Goal: Information Seeking & Learning: Learn about a topic

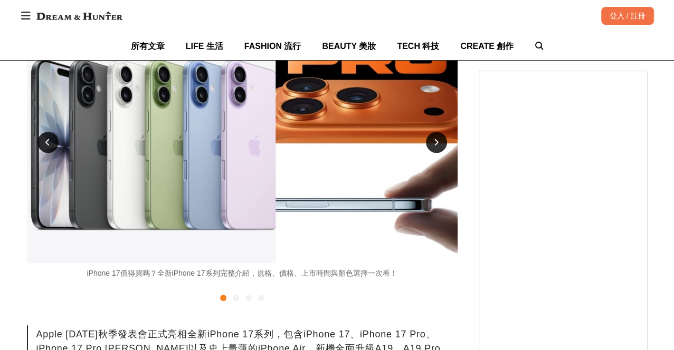
scroll to position [234, 0]
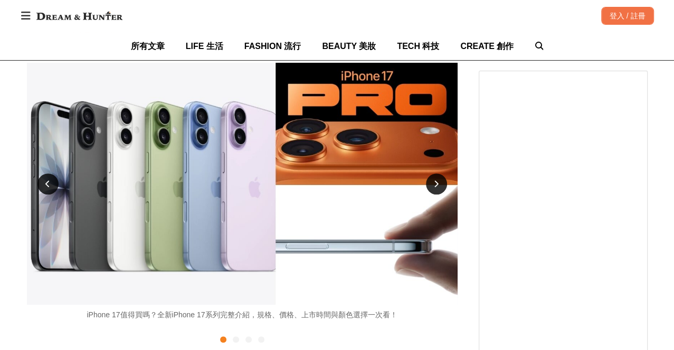
click at [433, 189] on div at bounding box center [436, 184] width 21 height 21
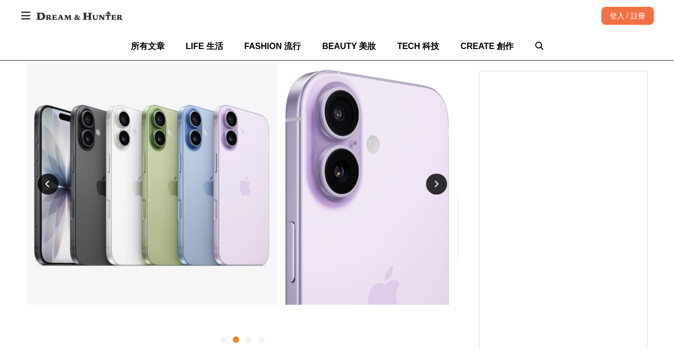
click at [433, 189] on div at bounding box center [436, 184] width 21 height 21
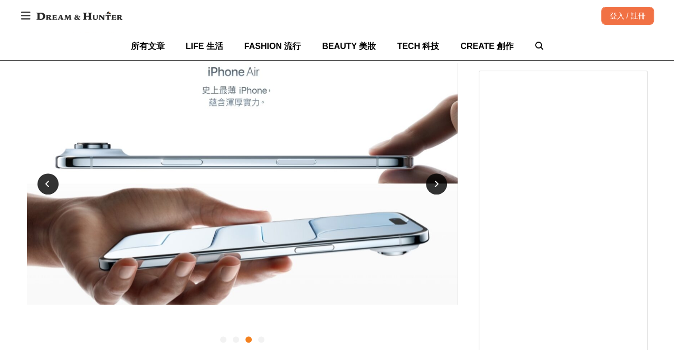
click at [433, 189] on div at bounding box center [436, 184] width 21 height 21
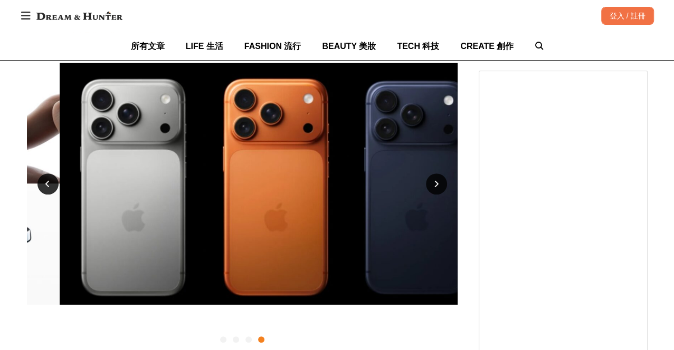
scroll to position [0, 1291]
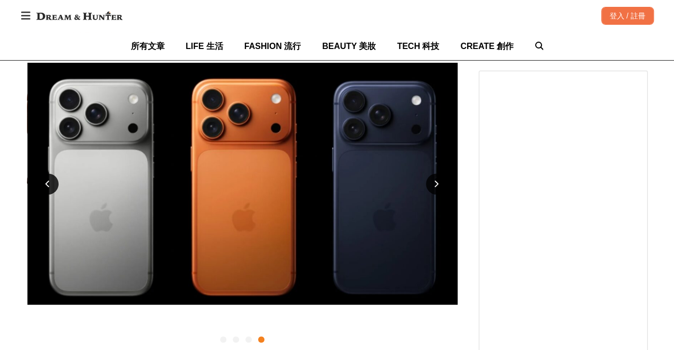
click at [49, 180] on div at bounding box center [47, 184] width 21 height 21
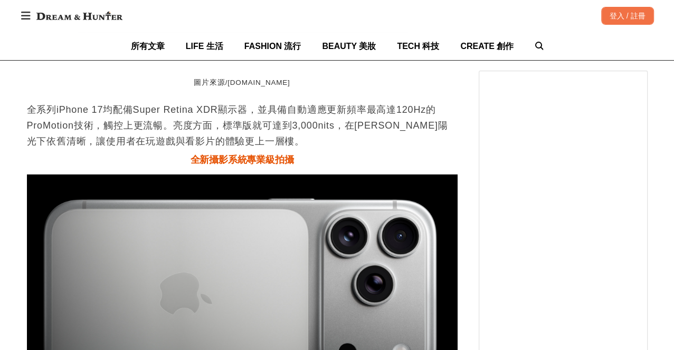
scroll to position [0, 861]
click at [321, 155] on h3 "全新攝影系統專業級拍攝" at bounding box center [242, 161] width 431 height 12
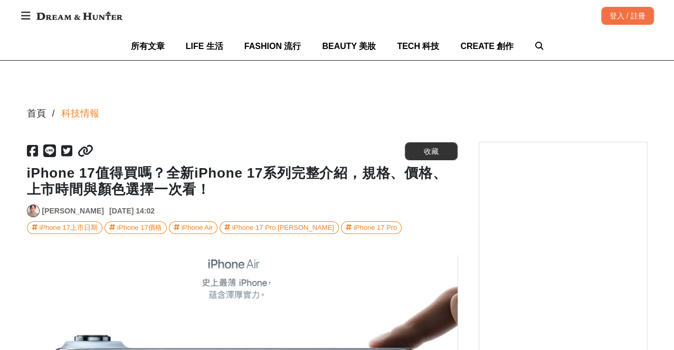
scroll to position [59, 0]
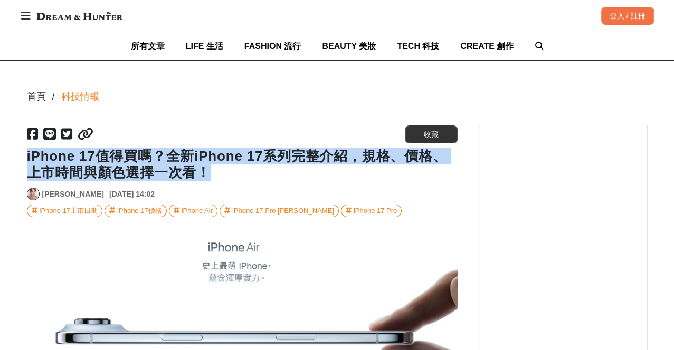
drag, startPoint x: 222, startPoint y: 176, endPoint x: 25, endPoint y: 158, distance: 197.7
copy h1 "iPhone 17值得買嗎？全新iPhone 17系列完整介紹，規格、價格、上市時間與顏色選擇一次看！"
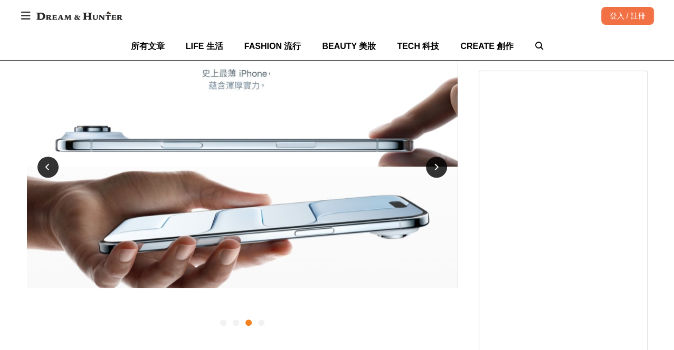
scroll to position [234, 0]
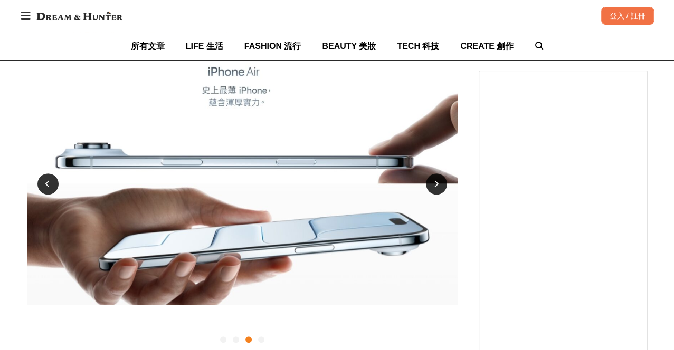
click at [260, 341] on div at bounding box center [261, 340] width 6 height 6
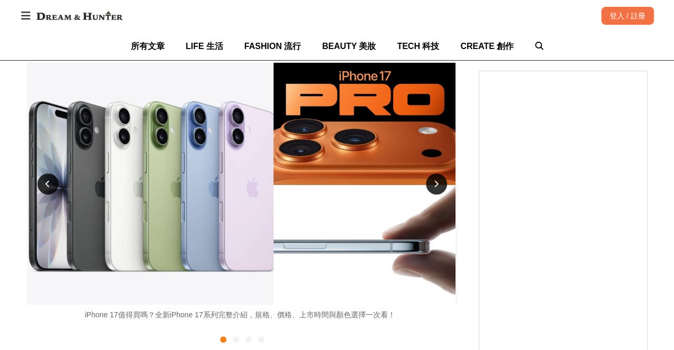
scroll to position [0, 0]
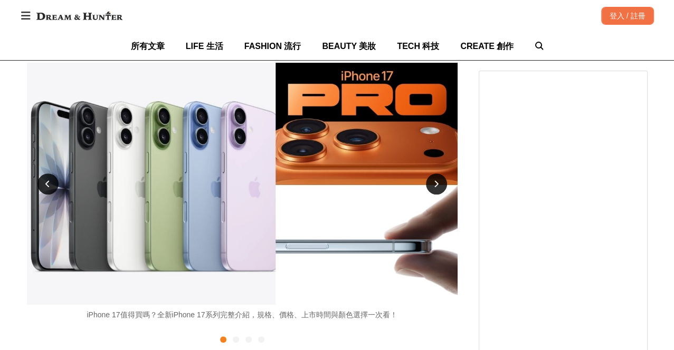
click at [433, 185] on div at bounding box center [436, 184] width 21 height 21
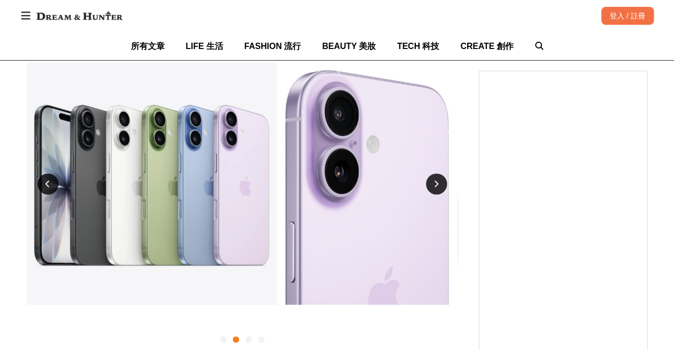
click at [433, 185] on div at bounding box center [436, 184] width 21 height 21
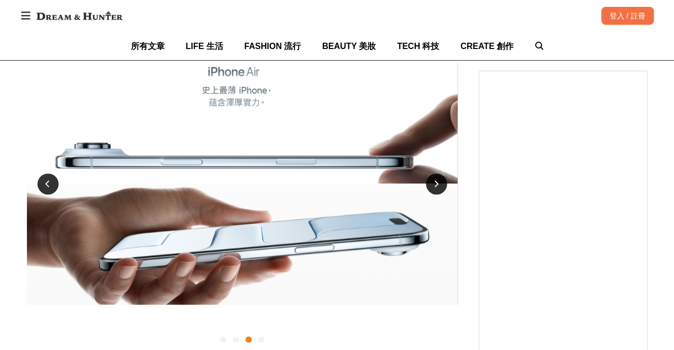
click at [433, 185] on div at bounding box center [436, 184] width 21 height 21
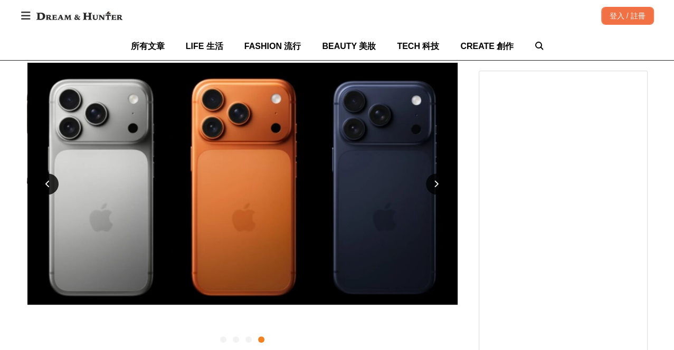
click at [433, 185] on div at bounding box center [436, 184] width 21 height 21
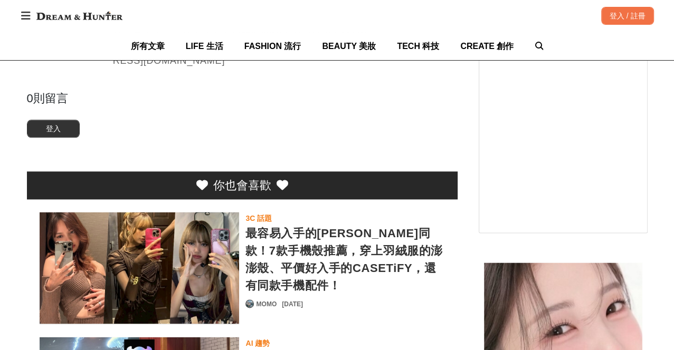
scroll to position [0, 1291]
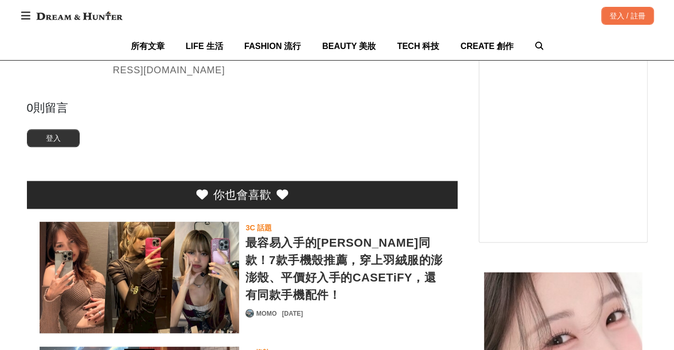
scroll to position [3683, 0]
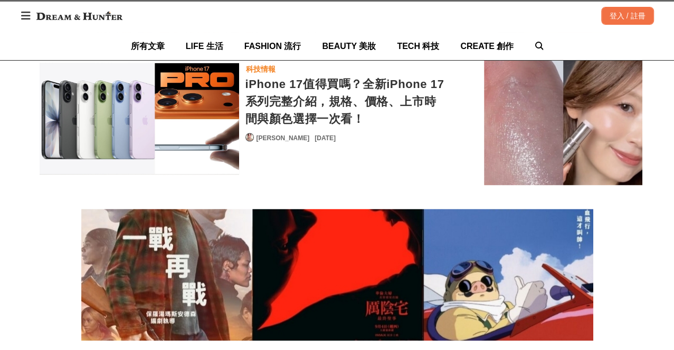
scroll to position [0, 431]
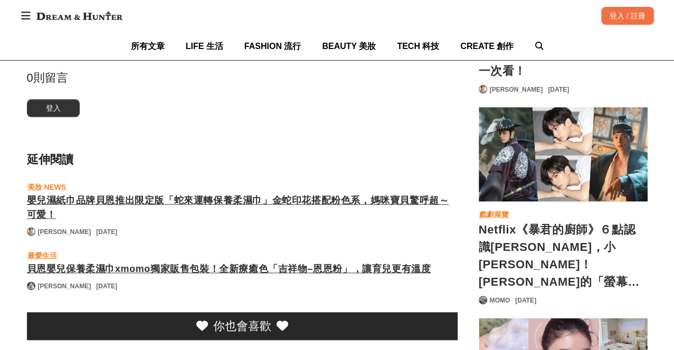
scroll to position [0, 1291]
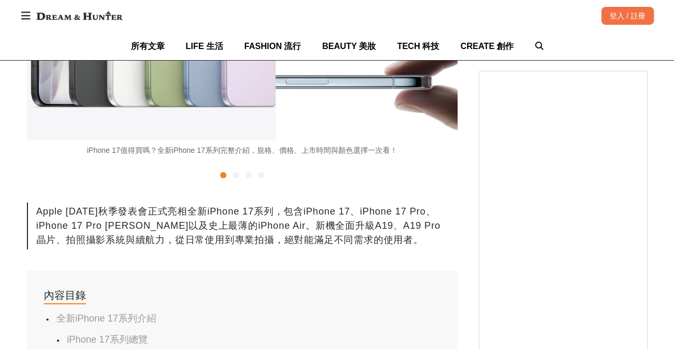
scroll to position [469, 0]
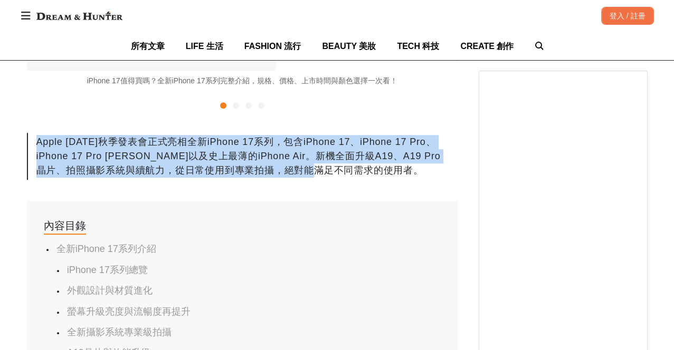
drag, startPoint x: 355, startPoint y: 168, endPoint x: 24, endPoint y: 141, distance: 331.4
copy div "Apple [DATE]秋季發表會正式亮相全新iPhone 17系列，包含iPhone 17、iPhone 17 Pro、iPhone 17 Pro [PER…"
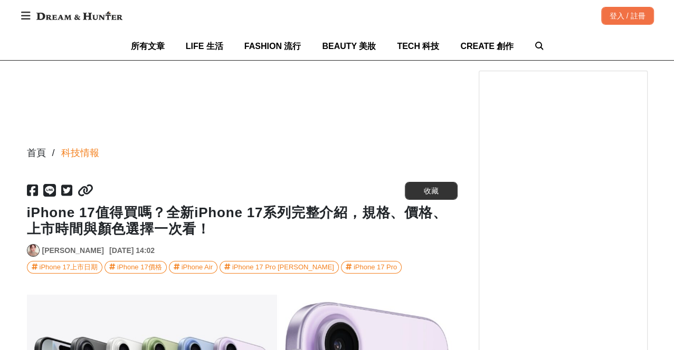
scroll to position [0, 0]
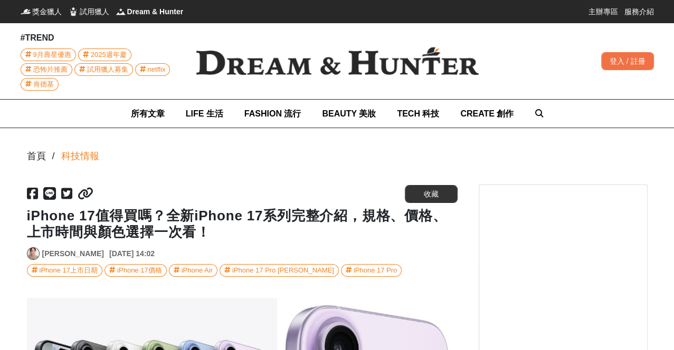
click at [155, 220] on h1 "iPhone 17值得買嗎？全新iPhone 17系列完整介紹，規格、價格、上市時間與顏色選擇一次看！" at bounding box center [242, 224] width 431 height 33
drag, startPoint x: 166, startPoint y: 214, endPoint x: 294, endPoint y: 214, distance: 128.2
click at [294, 214] on h1 "iPhone 17值得買嗎？全新iPhone 17系列完整介紹，規格、價格、上市時間與顏色選擇一次看！" at bounding box center [242, 224] width 431 height 33
copy h1 "全新iPhone 17系列"
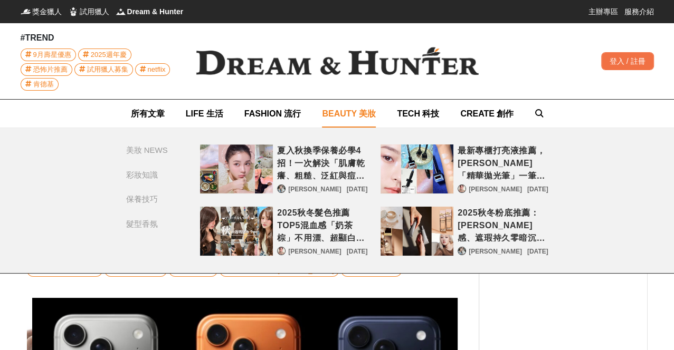
scroll to position [0, 1291]
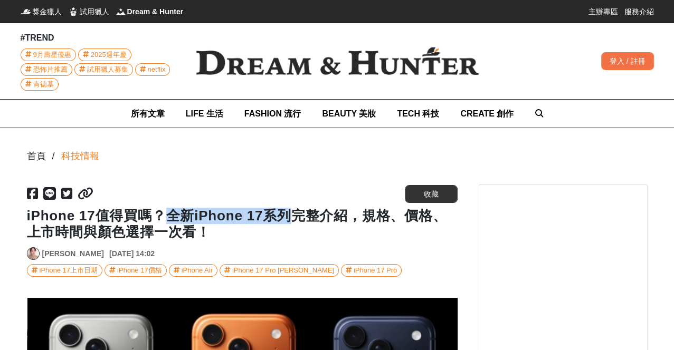
click at [283, 220] on h1 "iPhone 17值得買嗎？全新iPhone 17系列完整介紹，規格、價格、上市時間與顏色選擇一次看！" at bounding box center [242, 224] width 431 height 33
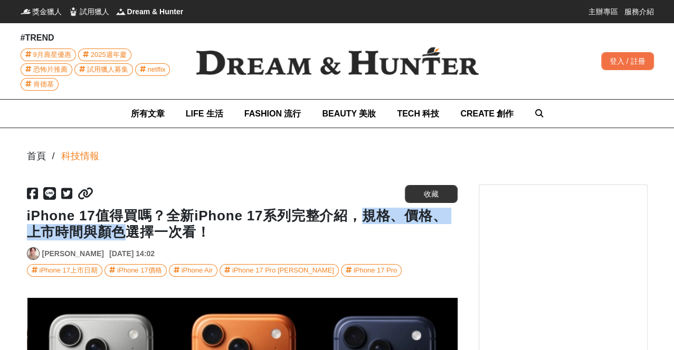
drag, startPoint x: 366, startPoint y: 215, endPoint x: 126, endPoint y: 232, distance: 240.2
click at [126, 232] on h1 "iPhone 17值得買嗎？全新iPhone 17系列完整介紹，規格、價格、上市時間與顏色選擇一次看！" at bounding box center [242, 224] width 431 height 33
copy h1 "規格、價格、上市時間與顏色"
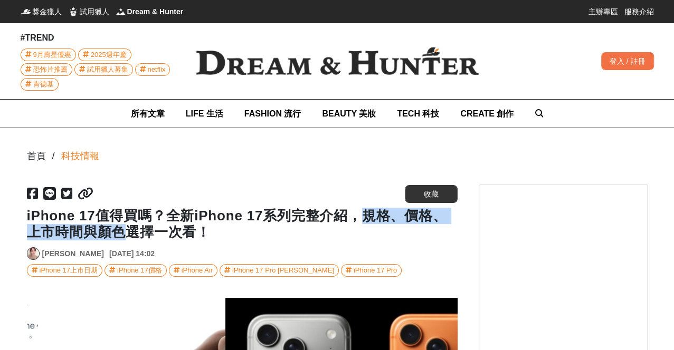
scroll to position [0, 1190]
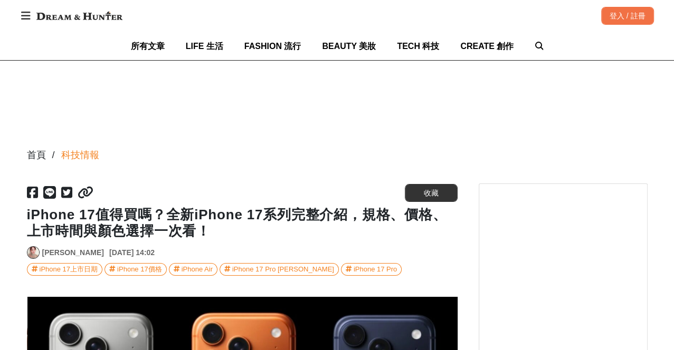
scroll to position [59, 0]
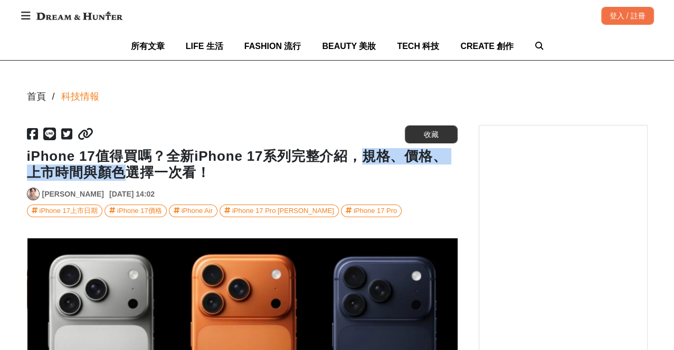
drag, startPoint x: 367, startPoint y: 158, endPoint x: 126, endPoint y: 172, distance: 241.1
click at [126, 172] on h1 "iPhone 17值得買嗎？全新iPhone 17系列完整介紹，規格、價格、上市時間與顏色選擇一次看！" at bounding box center [242, 164] width 431 height 33
copy h1 "規格、價格、上市時間與顏色"
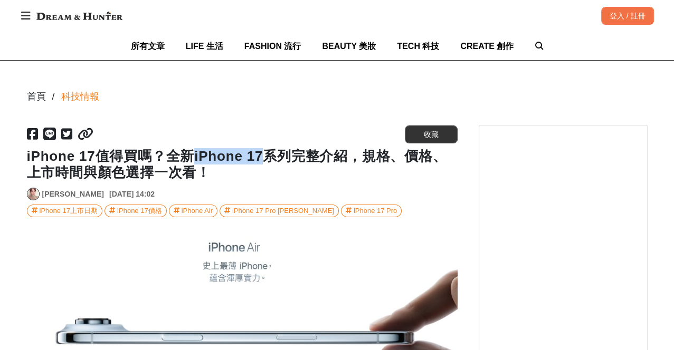
scroll to position [0, 861]
drag, startPoint x: 194, startPoint y: 158, endPoint x: 268, endPoint y: 158, distance: 73.4
click at [268, 158] on h1 "iPhone 17值得買嗎？全新iPhone 17系列完整介紹，規格、價格、上市時間與顏色選擇一次看！" at bounding box center [242, 164] width 431 height 33
copy h1 "iPhone 17"
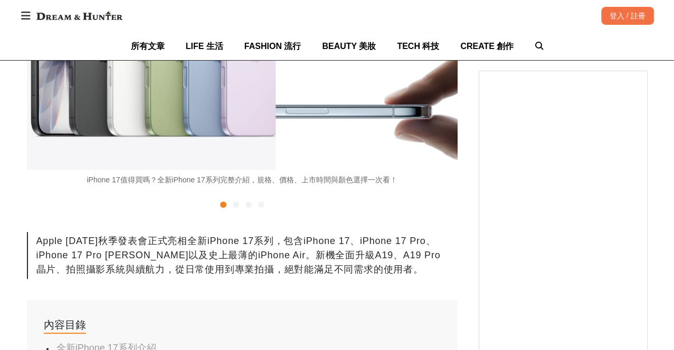
scroll to position [469, 0]
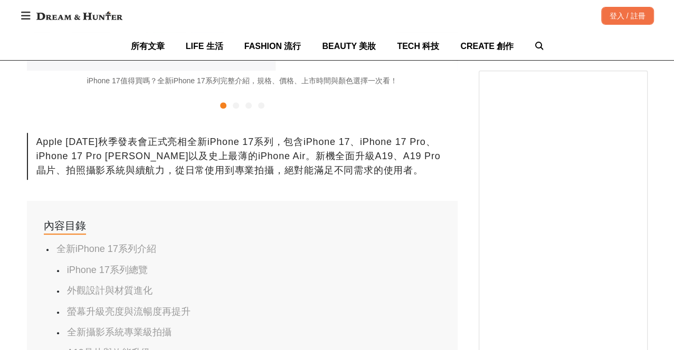
click at [96, 267] on link "iPhone 17系列總覽" at bounding box center [107, 270] width 81 height 11
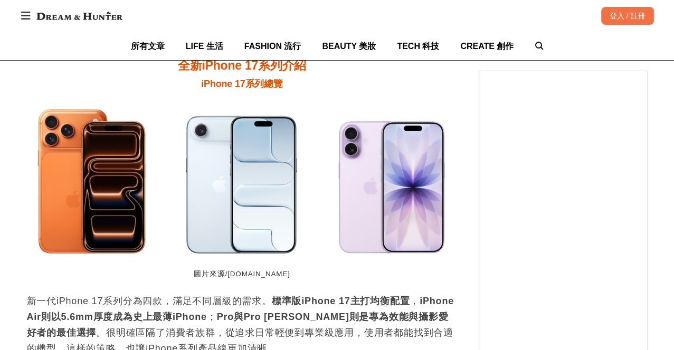
scroll to position [1233, 0]
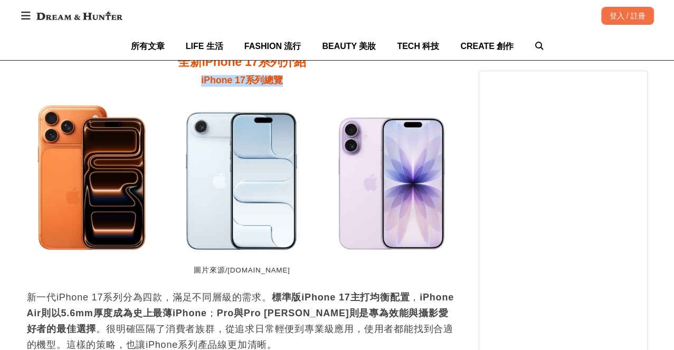
drag, startPoint x: 196, startPoint y: 70, endPoint x: 295, endPoint y: 71, distance: 99.2
click at [295, 75] on h3 "iPhone 17系列總覽" at bounding box center [242, 81] width 431 height 12
copy span "iPhone 17系列總覽"
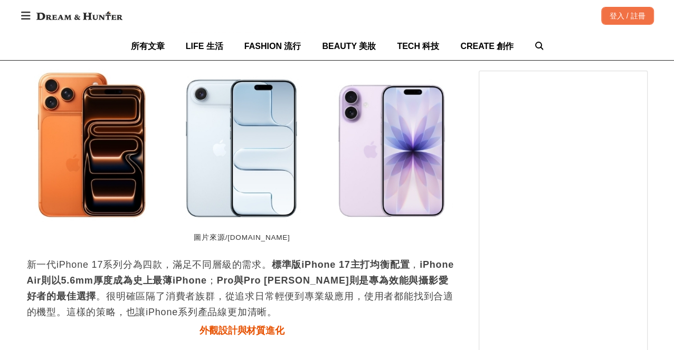
scroll to position [1291, 0]
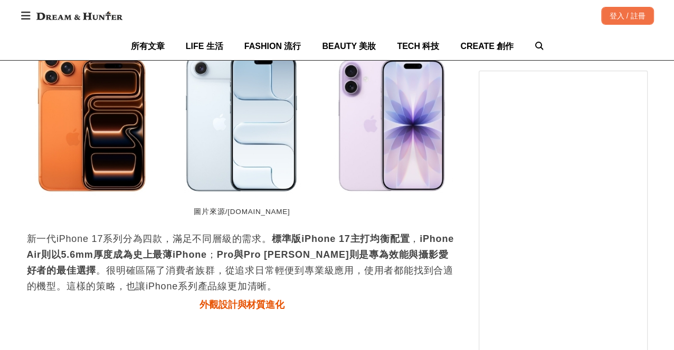
click at [148, 234] on p "新一代iPhone 17系列分為四款，滿足不同層級的需求。 標準版iPhone 17主打均衡配置 ， iPhone Air則以5.6mm厚度成為史上最薄iPh…" at bounding box center [242, 262] width 431 height 63
click at [120, 231] on p "新一代iPhone 17系列分為四款，滿足不同層級的需求。 標準版iPhone 17主打均衡配置 ， iPhone Air則以5.6mm厚度成為史上最薄iPh…" at bounding box center [242, 262] width 431 height 63
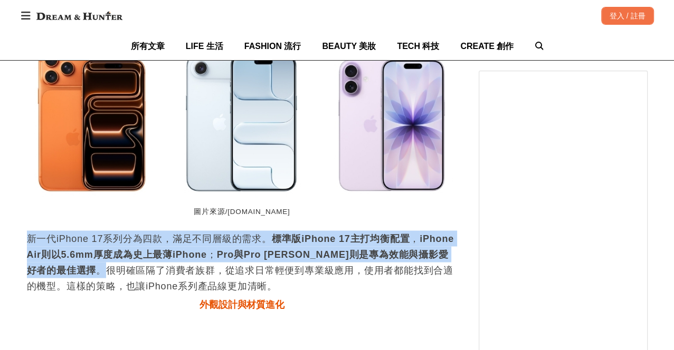
scroll to position [0, 431]
drag, startPoint x: 28, startPoint y: 226, endPoint x: 76, endPoint y: 258, distance: 57.4
click at [76, 258] on p "新一代iPhone 17系列分為四款，滿足不同層級的需求。 標準版iPhone 17主打均衡配置 ， iPhone Air則以5.6mm厚度成為史上最薄iPh…" at bounding box center [242, 262] width 431 height 63
copy p "新一代iPhone 17系列分為四款，滿足不同層級的需求。 標準版iPhone 17主打均衡配置 ， iPhone Air則以5.6mm厚度成為史上最薄iPh…"
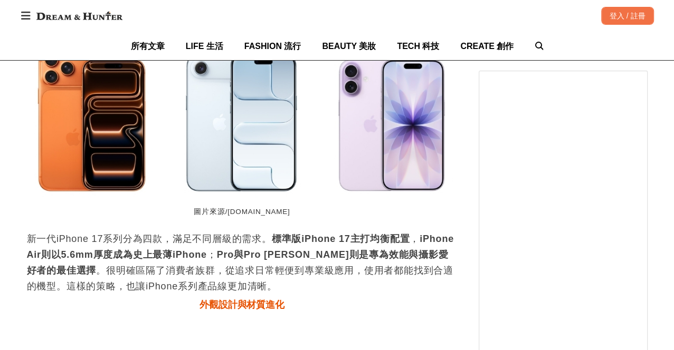
click at [267, 202] on figcaption "圖片來源/[DOMAIN_NAME]" at bounding box center [242, 212] width 431 height 21
drag, startPoint x: 202, startPoint y: 201, endPoint x: 299, endPoint y: 197, distance: 97.7
click at [299, 202] on figcaption "圖片來源/[DOMAIN_NAME]" at bounding box center [242, 212] width 431 height 21
copy figcaption "圖片來源/[DOMAIN_NAME]"
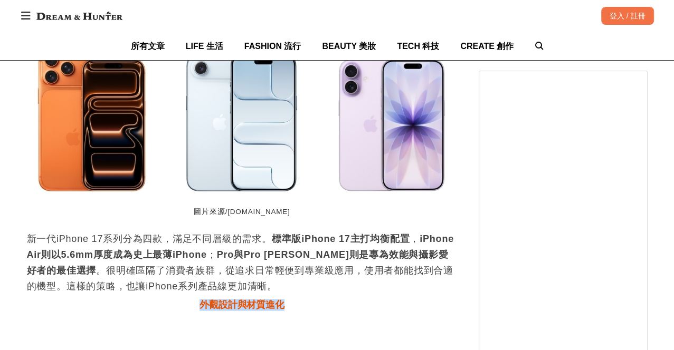
drag, startPoint x: 232, startPoint y: 292, endPoint x: 293, endPoint y: 293, distance: 61.2
click at [293, 299] on h3 "外觀設計與材質進化" at bounding box center [242, 305] width 431 height 12
copy span "外觀設計與材質進化"
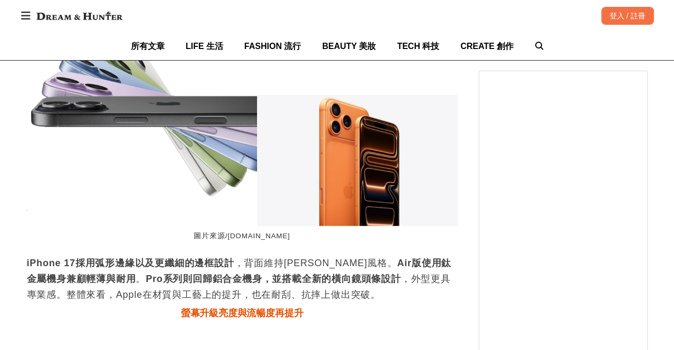
scroll to position [1643, 0]
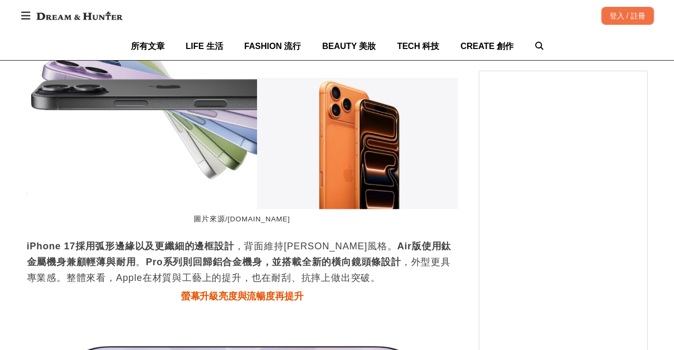
click at [108, 241] on strong "iPhone 17採用弧形邊緣以及更纖細的邊框設計" at bounding box center [130, 246] width 207 height 11
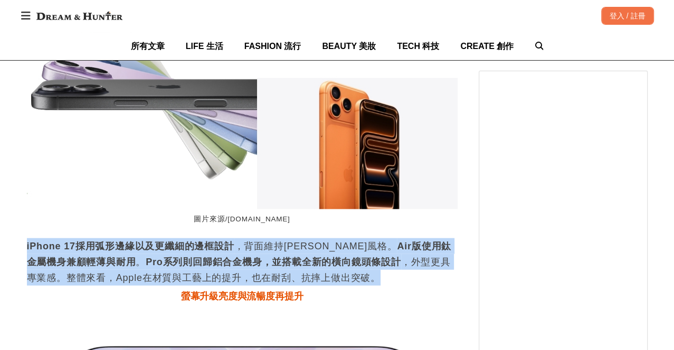
drag, startPoint x: 46, startPoint y: 234, endPoint x: 330, endPoint y: 267, distance: 285.3
click at [263, 257] on strong "Pro系列則回歸鋁合金機身，並搭載全新的橫向鏡頭條設計" at bounding box center [273, 262] width 255 height 11
drag, startPoint x: 24, startPoint y: 234, endPoint x: 316, endPoint y: 268, distance: 294.3
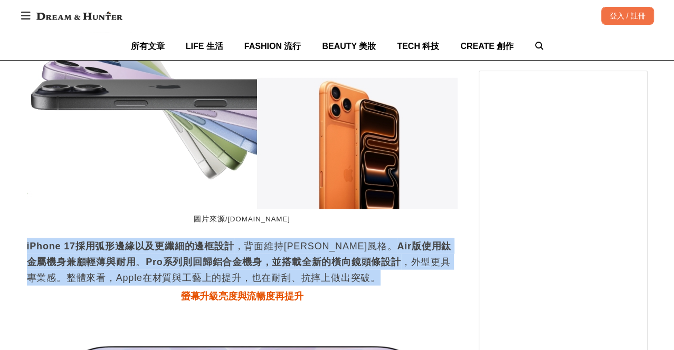
copy p "iPhone 17採用弧形邊緣以及更纖細的邊框設計 ，背面維持簡潔風格。 Air版使用鈦金屬機身兼顧輕薄與耐用 。 Pro系列則回歸鋁合金機身，並搭載全新的橫…"
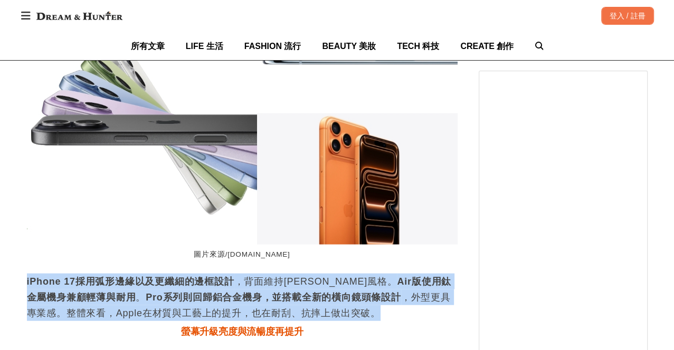
scroll to position [0, 861]
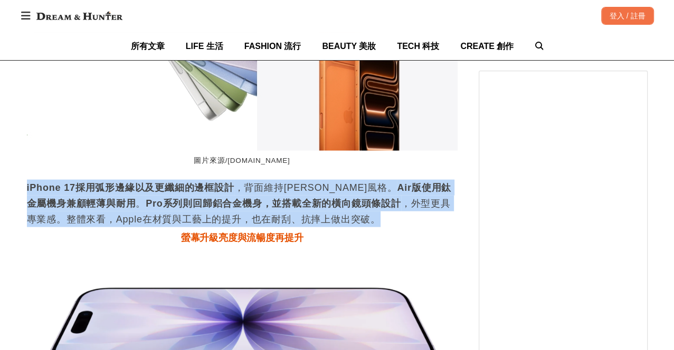
click at [203, 253] on img at bounding box center [242, 338] width 431 height 170
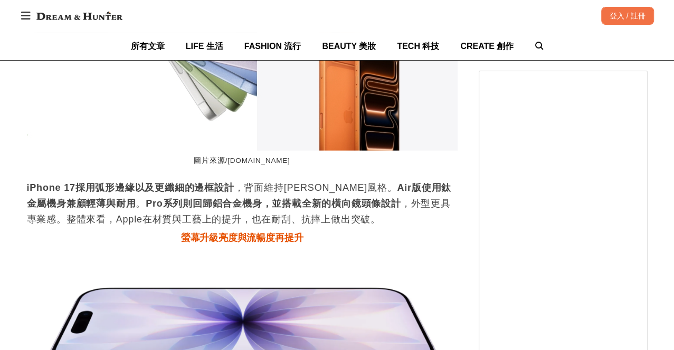
click at [210, 233] on span "螢幕升級亮度與流暢度再提升" at bounding box center [242, 238] width 122 height 11
click at [222, 201] on p "iPhone 17採用弧形邊緣以及更纖細的邊框設計 ，背面維持簡潔風格。 Air版使用鈦金屬機身兼顧輕薄與耐用 。 Pro系列則回歸鋁合金機身，並搭載全新的橫…" at bounding box center [242, 203] width 431 height 47
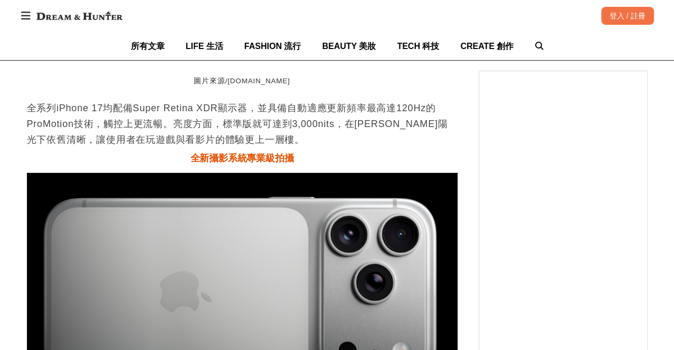
scroll to position [0, 1291]
drag, startPoint x: 192, startPoint y: 144, endPoint x: 297, endPoint y: 143, distance: 105.0
click at [297, 153] on h3 "全新攝影系統專業級拍攝" at bounding box center [242, 159] width 431 height 12
copy span "全新攝影系統專業級拍攝"
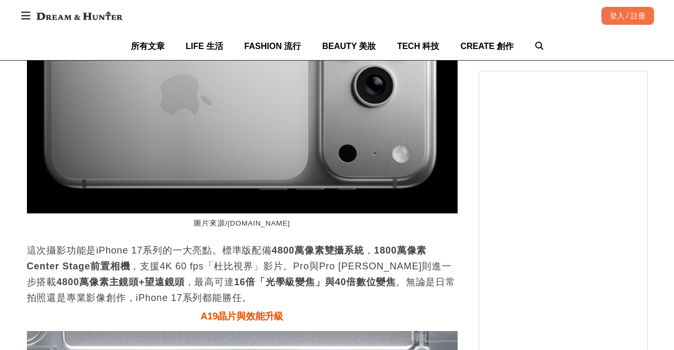
scroll to position [2288, 0]
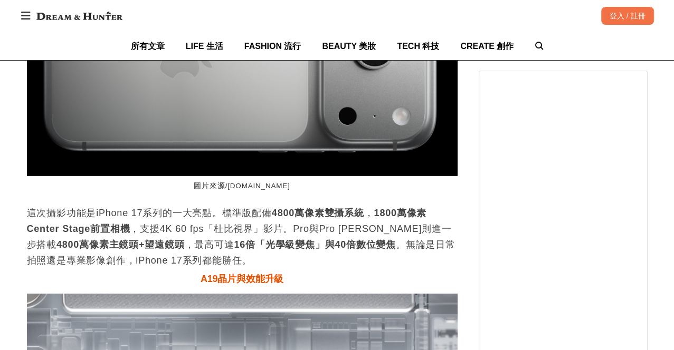
click at [99, 205] on p "這次攝影功能是iPhone 17系列的一大亮點。標準版配備 4800萬像素雙攝系統 ， 1800萬像素Center Stage前置相機 ，支援4K 60 fp…" at bounding box center [242, 236] width 431 height 63
click at [244, 208] on p "這次攝影功能是iPhone 17系列的一大亮點。標準版配備 4800萬像素雙攝系統 ， 1800萬像素Center Stage前置相機 ，支援4K 60 fp…" at bounding box center [242, 236] width 431 height 63
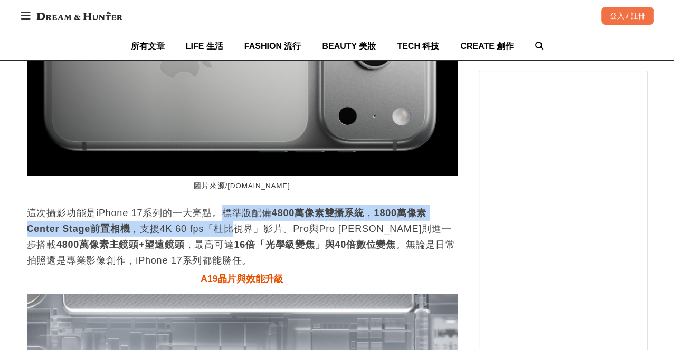
scroll to position [0, 1291]
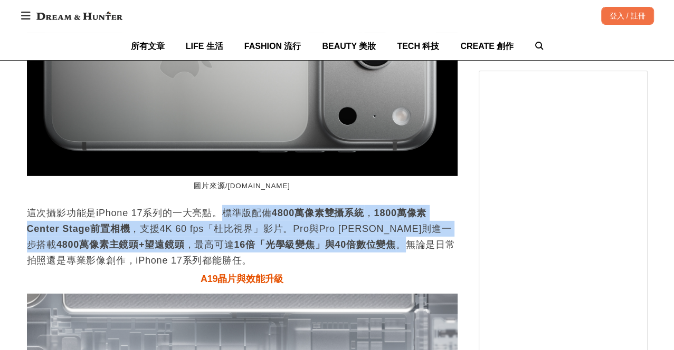
drag, startPoint x: 223, startPoint y: 200, endPoint x: 340, endPoint y: 232, distance: 121.5
click at [340, 232] on p "這次攝影功能是iPhone 17系列的一大亮點。標準版配備 4800萬像素雙攝系統 ， 1800萬像素Center Stage前置相機 ，支援4K 60 fp…" at bounding box center [242, 236] width 431 height 63
copy p "標準版配備 4800萬像素雙攝系統 ， 1800萬像素Center Stage前置相機 ，支援4K 60 fps「杜比視界」影片。Pro與Pro Max則進一…"
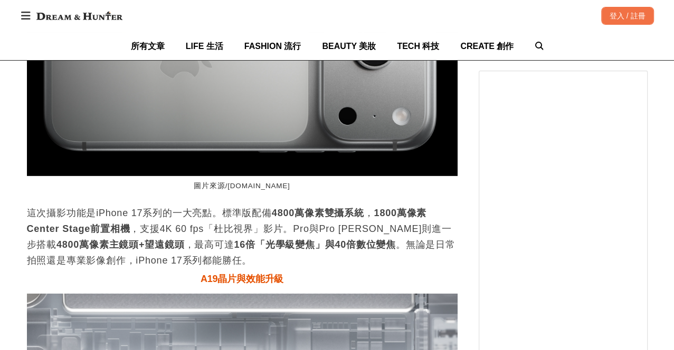
click at [186, 244] on p "這次攝影功能是iPhone 17系列的一大亮點。標準版配備 4800萬像素雙攝系統 ， 1800萬像素Center Stage前置相機 ，支援4K 60 fp…" at bounding box center [242, 236] width 431 height 63
drag, startPoint x: 203, startPoint y: 172, endPoint x: 282, endPoint y: 174, distance: 78.7
click at [282, 176] on figcaption "圖片來源/[DOMAIN_NAME]" at bounding box center [242, 186] width 431 height 21
copy figcaption "圖片來源/[DOMAIN_NAME]"
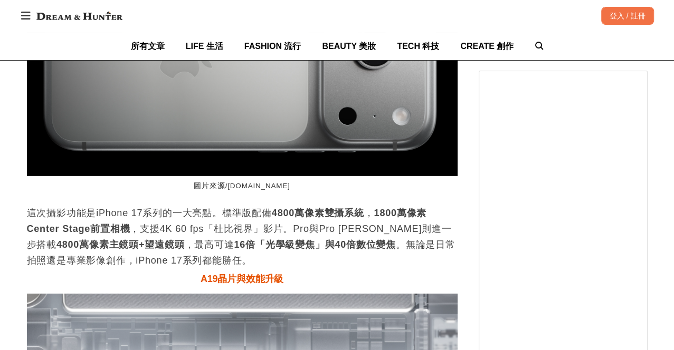
click at [222, 220] on p "這次攝影功能是iPhone 17系列的一大亮點。標準版配備 4800萬像素雙攝系統 ， 1800萬像素Center Stage前置相機 ，支援4K 60 fp…" at bounding box center [242, 236] width 431 height 63
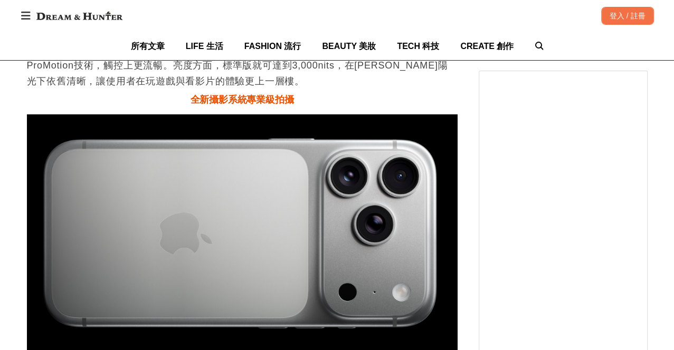
scroll to position [1995, 0]
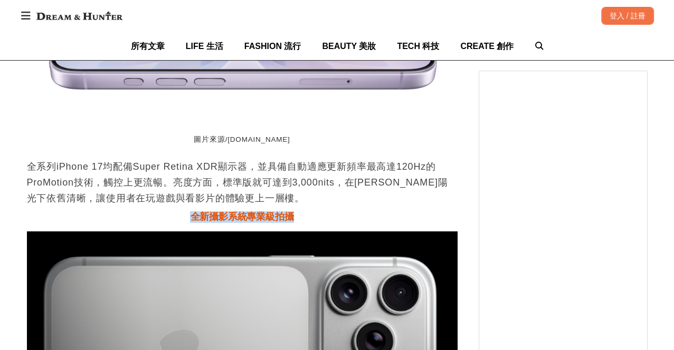
drag, startPoint x: 185, startPoint y: 206, endPoint x: 320, endPoint y: 207, distance: 135.1
click at [320, 212] on h3 "全新攝影系統專業級拍攝" at bounding box center [242, 218] width 431 height 12
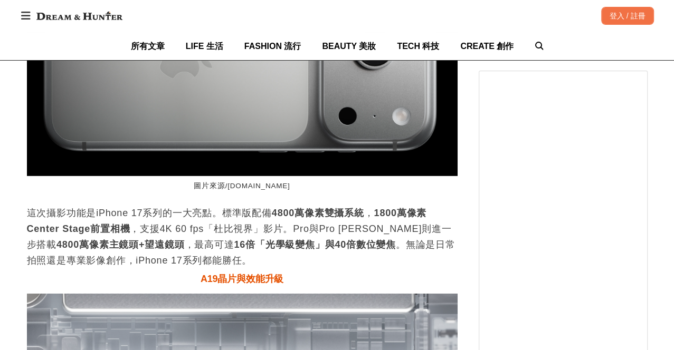
scroll to position [0, 0]
click at [72, 215] on strong "1800萬像素Center Stage前置相機" at bounding box center [227, 221] width 400 height 26
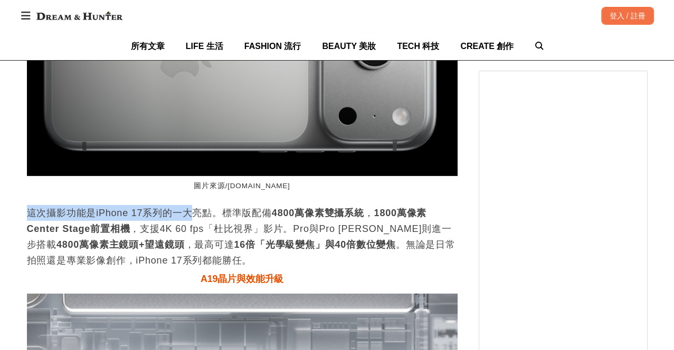
scroll to position [0, 431]
drag, startPoint x: 25, startPoint y: 202, endPoint x: 213, endPoint y: 206, distance: 188.4
click at [213, 206] on div "首頁 / 科技情報 https://dream.bhuntr.com/article/iPhone17-air-pro-max 收藏 iPhone 17值得買…" at bounding box center [337, 218] width 633 height 4759
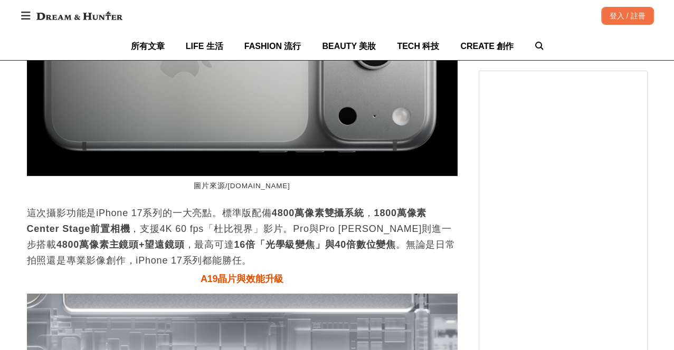
click at [226, 209] on p "這次攝影功能是iPhone 17系列的一大亮點。標準版配備 4800萬像素雙攝系統 ， 1800萬像素Center Stage前置相機 ，支援4K 60 fp…" at bounding box center [242, 236] width 431 height 63
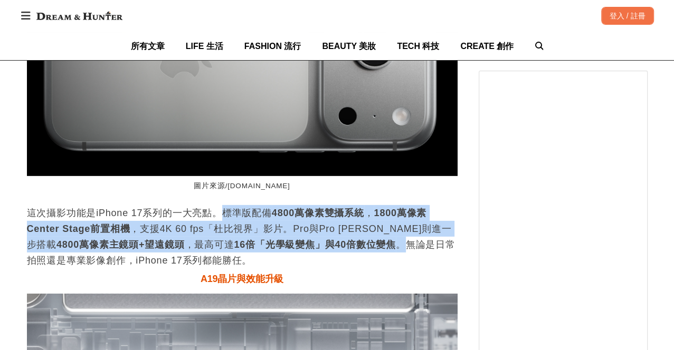
drag, startPoint x: 224, startPoint y: 203, endPoint x: 343, endPoint y: 234, distance: 122.4
click at [343, 234] on p "這次攝影功能是iPhone 17系列的一大亮點。標準版配備 4800萬像素雙攝系統 ， 1800萬像素Center Stage前置相機 ，支援4K 60 fp…" at bounding box center [242, 236] width 431 height 63
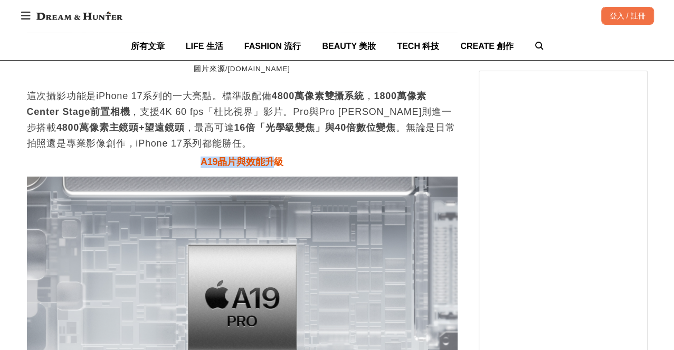
drag, startPoint x: 201, startPoint y: 155, endPoint x: 278, endPoint y: 151, distance: 76.6
click at [278, 157] on span "A19晶片與效能升級" at bounding box center [242, 162] width 83 height 11
click at [243, 157] on span "A19晶片與效能升級" at bounding box center [242, 162] width 83 height 11
drag, startPoint x: 199, startPoint y: 152, endPoint x: 317, endPoint y: 154, distance: 118.2
click at [317, 157] on h3 "A19晶片與效能升級" at bounding box center [242, 163] width 431 height 12
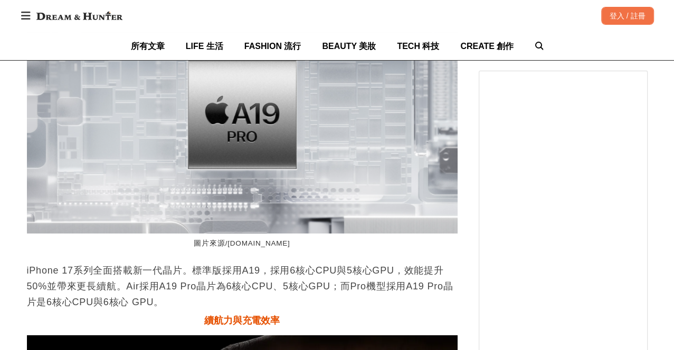
scroll to position [2640, 0]
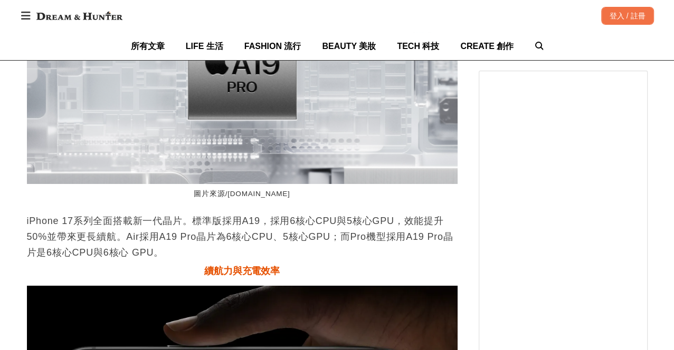
click at [65, 216] on p "iPhone 17系列全面搭載新一代晶片。標準版採用A19，採用6核心CPU與5核心GPU，效能提升50%並帶來更長續航。Air採用A19 Pro晶片為6核心…" at bounding box center [242, 236] width 431 height 47
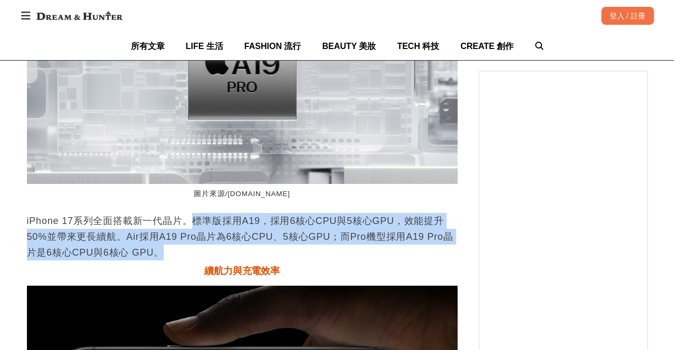
drag, startPoint x: 191, startPoint y: 207, endPoint x: 190, endPoint y: 240, distance: 32.2
click at [190, 240] on p "iPhone 17系列全面搭載新一代晶片。標準版採用A19，採用6核心CPU與5核心GPU，效能提升50%並帶來更長續航。Air採用A19 Pro晶片為6核心…" at bounding box center [242, 236] width 431 height 47
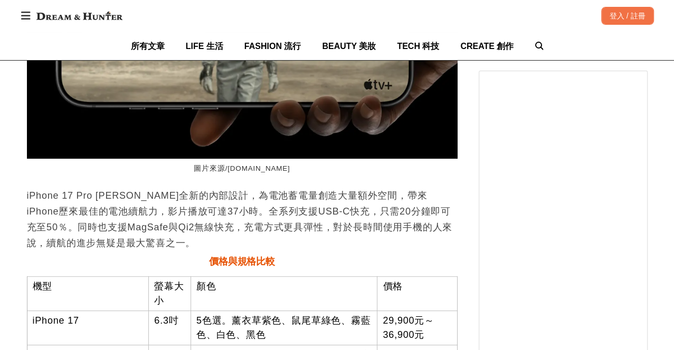
scroll to position [0, 431]
click at [237, 256] on span "價格與規格比較" at bounding box center [242, 261] width 66 height 11
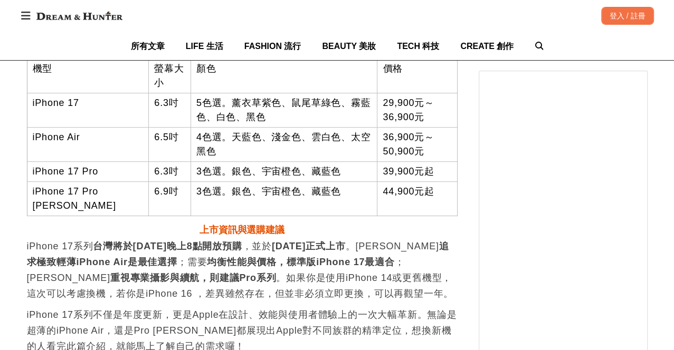
scroll to position [3285, 0]
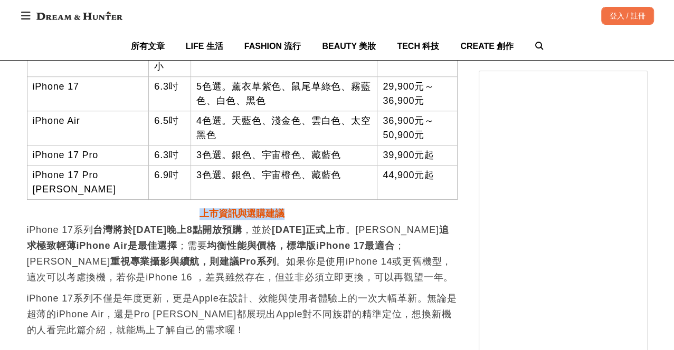
drag, startPoint x: 201, startPoint y: 200, endPoint x: 321, endPoint y: 205, distance: 120.4
click at [321, 208] on h3 "上市資訊與選購建議" at bounding box center [242, 214] width 431 height 12
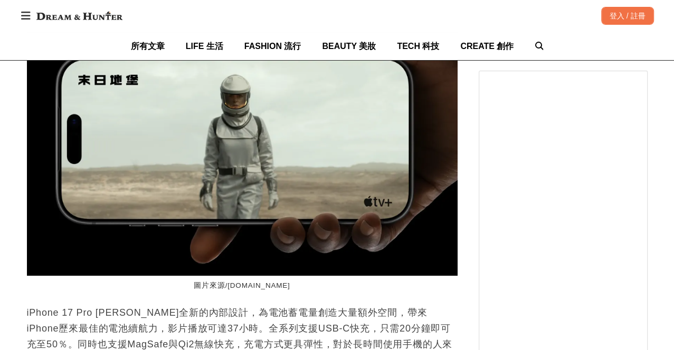
scroll to position [0, 431]
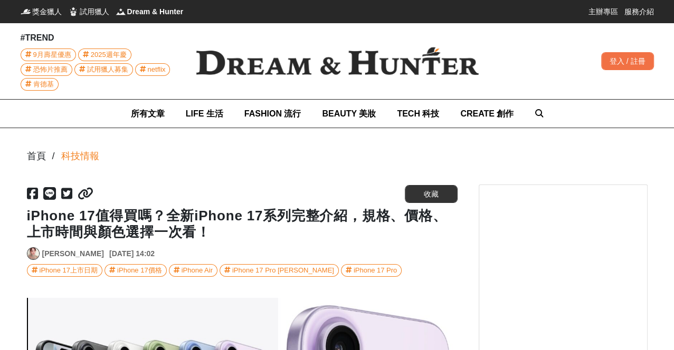
scroll to position [0, 431]
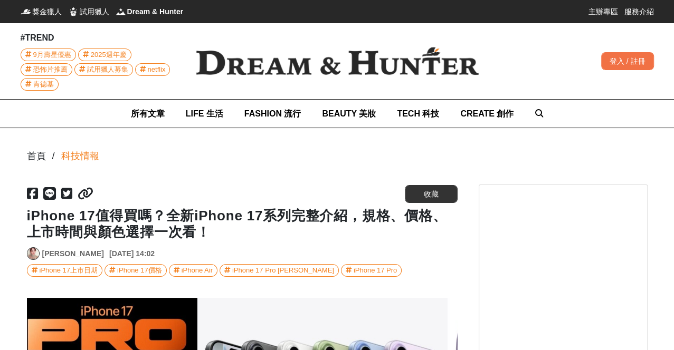
scroll to position [0, 137]
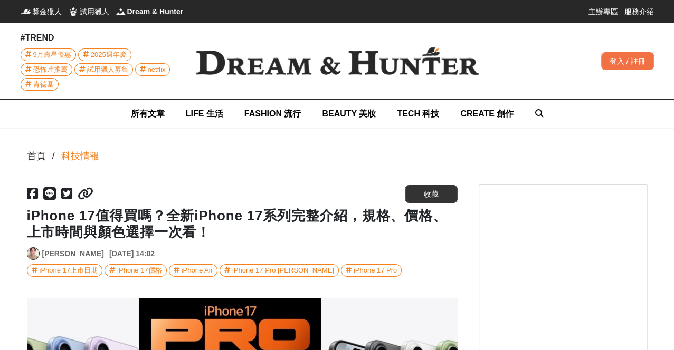
click at [255, 59] on img at bounding box center [337, 61] width 317 height 62
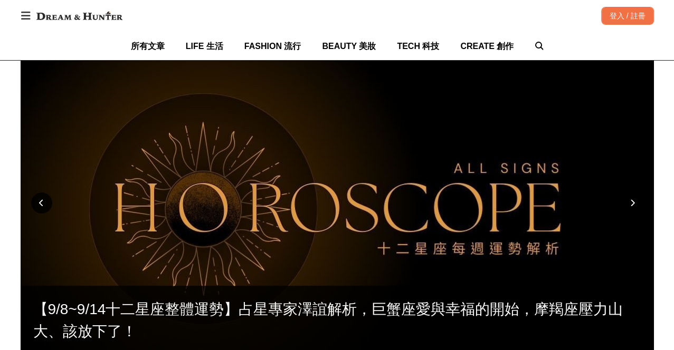
scroll to position [0, 128]
click at [636, 206] on div at bounding box center [632, 203] width 21 height 21
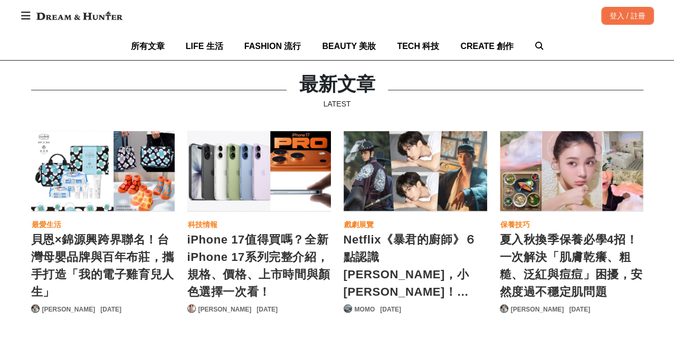
scroll to position [0, 0]
click at [210, 305] on link "[PERSON_NAME]" at bounding box center [224, 309] width 53 height 9
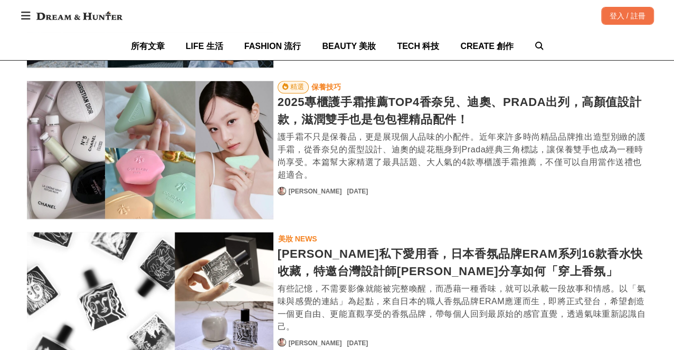
scroll to position [1173, 0]
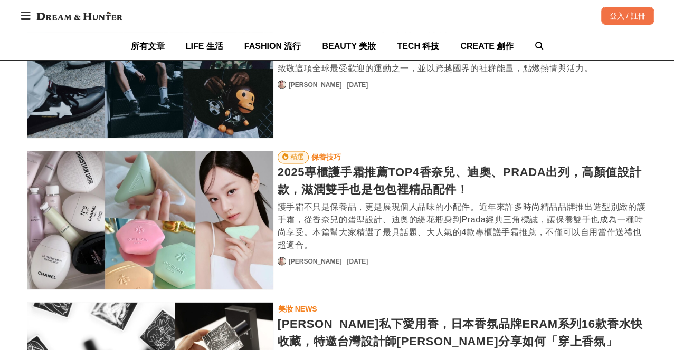
click at [372, 173] on div "2025專櫃護手霜推薦TOP4香奈兒、迪奧、PRADA出列，高顏值設計款，滋潤雙手也是包包裡精品配件！" at bounding box center [463, 181] width 370 height 35
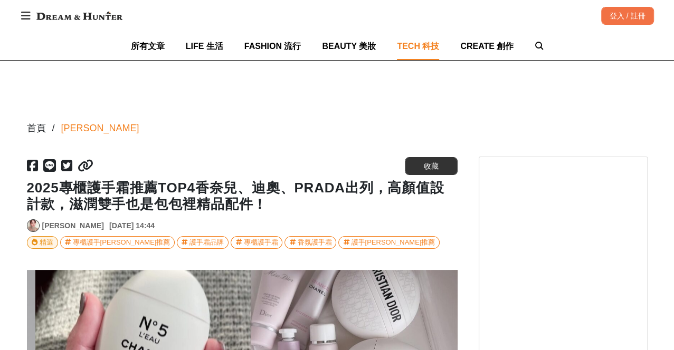
scroll to position [0, 431]
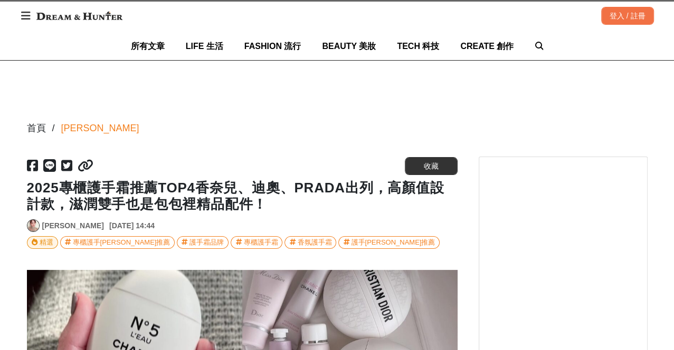
click at [63, 225] on link "[PERSON_NAME]" at bounding box center [73, 226] width 62 height 11
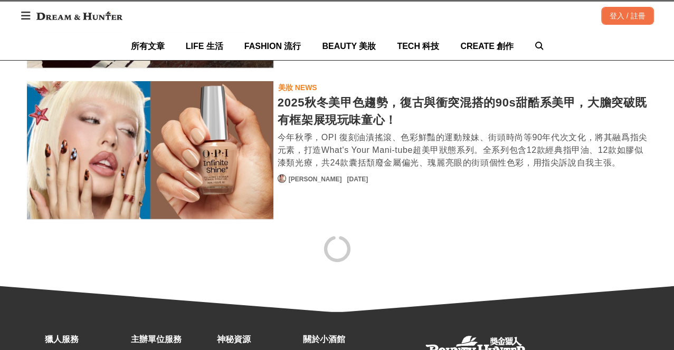
scroll to position [2049, 0]
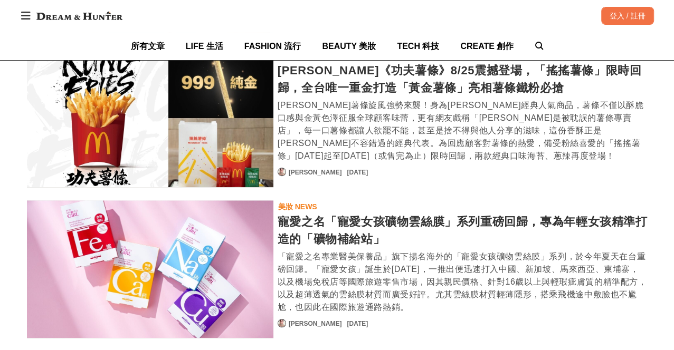
scroll to position [3222, 0]
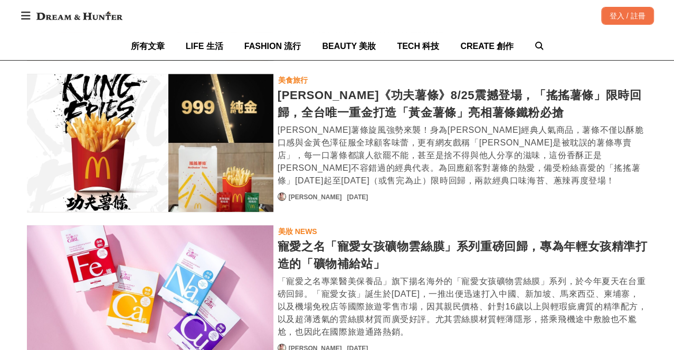
click at [437, 98] on div "[PERSON_NAME]《功夫薯條》8/25震撼登場，「搖搖薯條」限時回歸，全台唯一重金打造「黃金薯條」亮相薯條鐵粉必搶" at bounding box center [463, 104] width 370 height 35
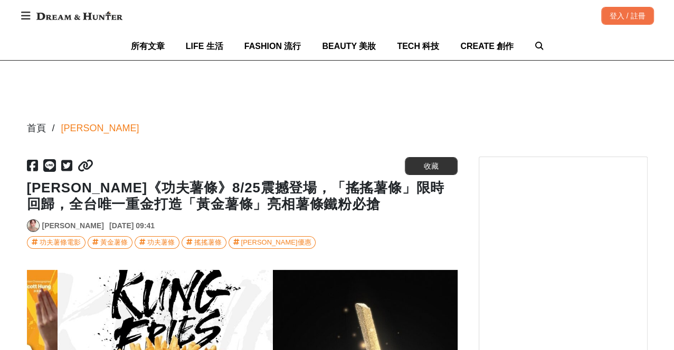
scroll to position [0, 861]
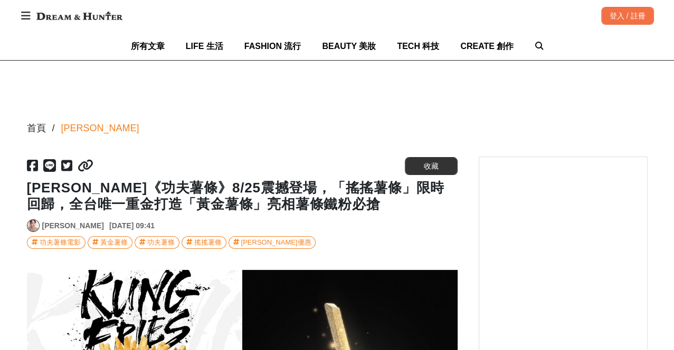
click at [100, 16] on img at bounding box center [79, 15] width 97 height 19
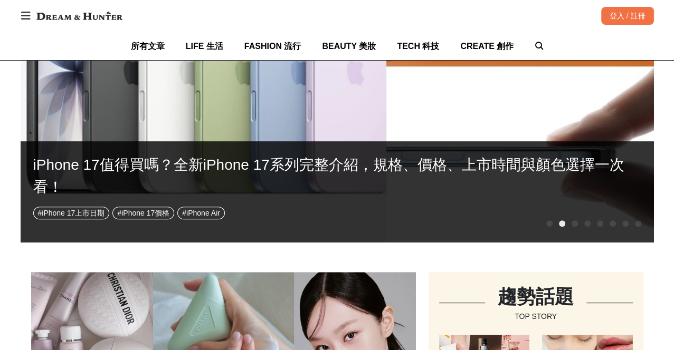
scroll to position [0, 1359]
